Goal: Transaction & Acquisition: Purchase product/service

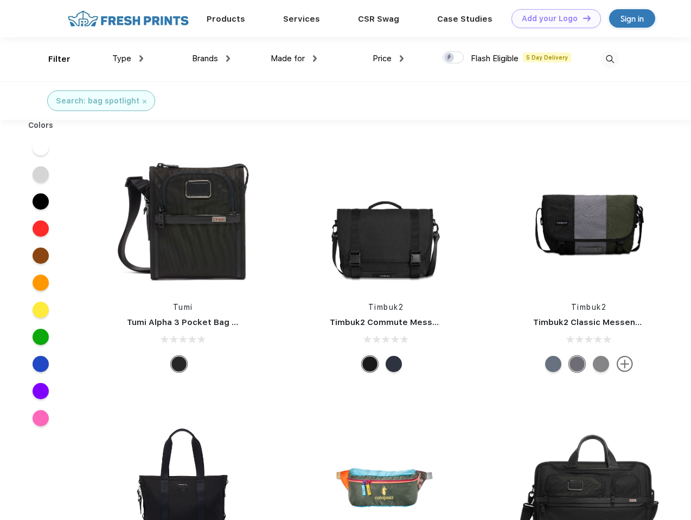
click at [552, 18] on link "Add your Logo Design Tool" at bounding box center [555, 18] width 89 height 19
click at [0, 0] on div "Design Tool" at bounding box center [0, 0] width 0 height 0
click at [582, 18] on link "Add your Logo Design Tool" at bounding box center [555, 18] width 89 height 19
click at [52, 59] on div "Filter" at bounding box center [59, 59] width 22 height 12
click at [128, 59] on span "Type" at bounding box center [121, 59] width 19 height 10
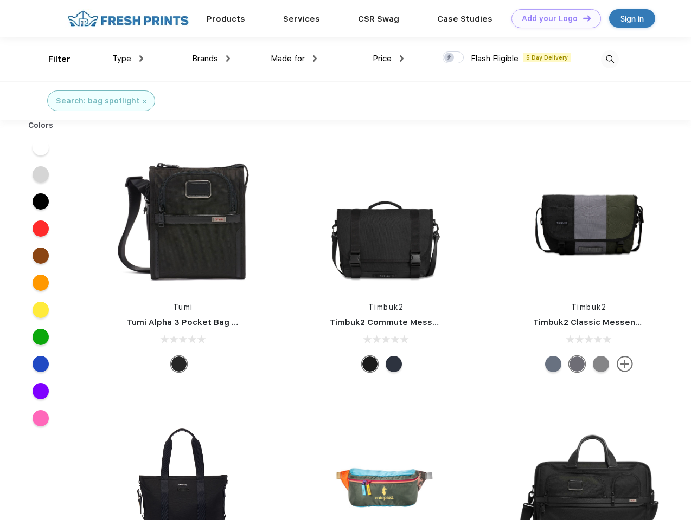
click at [211, 59] on span "Brands" at bounding box center [205, 59] width 26 height 10
click at [294, 59] on span "Made for" at bounding box center [287, 59] width 34 height 10
click at [388, 59] on span "Price" at bounding box center [381, 59] width 19 height 10
click at [453, 58] on div at bounding box center [452, 57] width 21 height 12
click at [449, 58] on input "checkbox" at bounding box center [445, 54] width 7 height 7
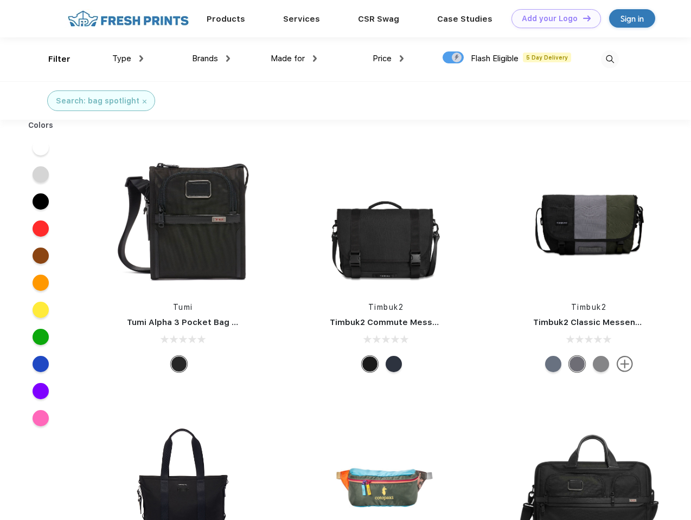
click at [609, 59] on img at bounding box center [610, 59] width 18 height 18
